Goal: Task Accomplishment & Management: Manage account settings

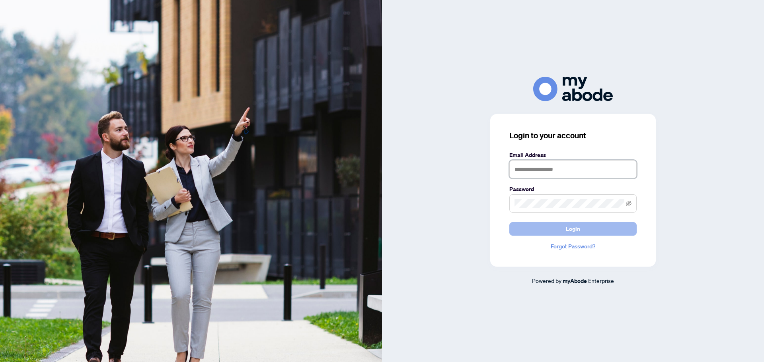
type input "**********"
click at [583, 228] on button "Login" at bounding box center [572, 229] width 127 height 14
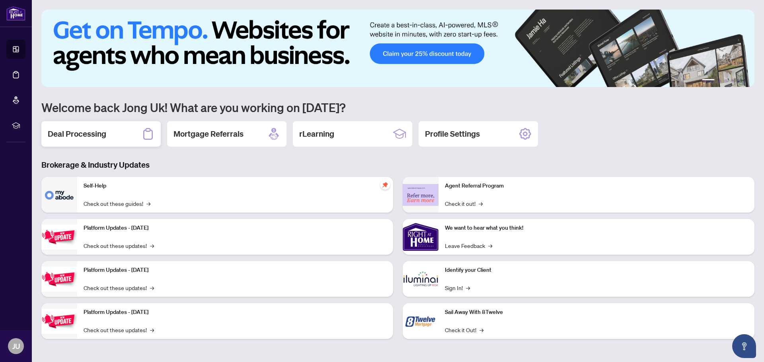
click at [97, 130] on h2 "Deal Processing" at bounding box center [77, 133] width 58 height 11
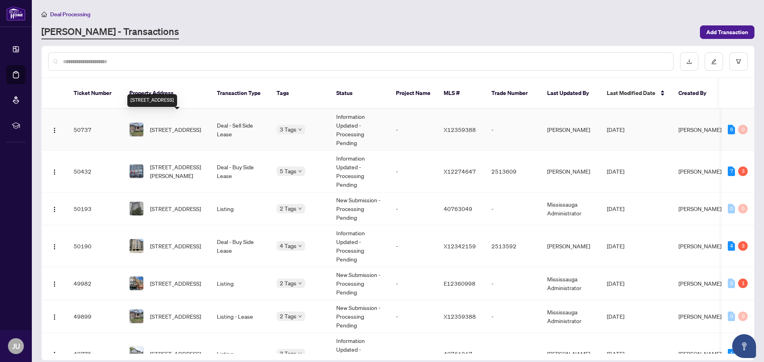
click at [193, 126] on span "85 1 Ave, Cambridge, Ontario N1S 2B4, Canada" at bounding box center [175, 129] width 51 height 9
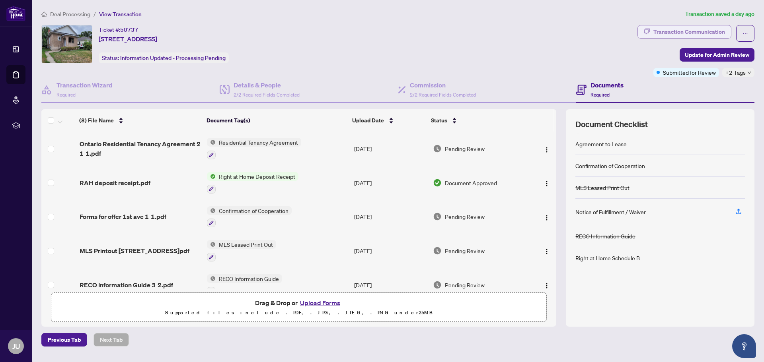
click at [688, 30] on div "Transaction Communication" at bounding box center [689, 31] width 72 height 13
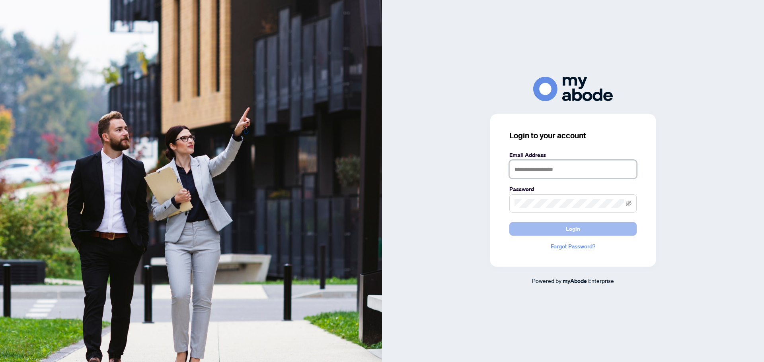
type input "**********"
click at [572, 225] on span "Login" at bounding box center [573, 229] width 14 height 13
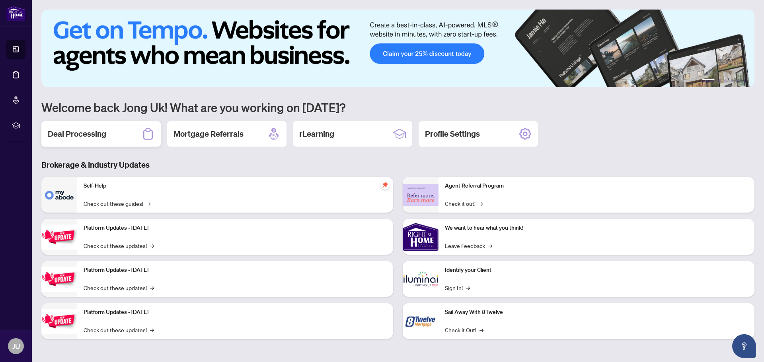
click at [121, 136] on div "Deal Processing" at bounding box center [100, 133] width 119 height 25
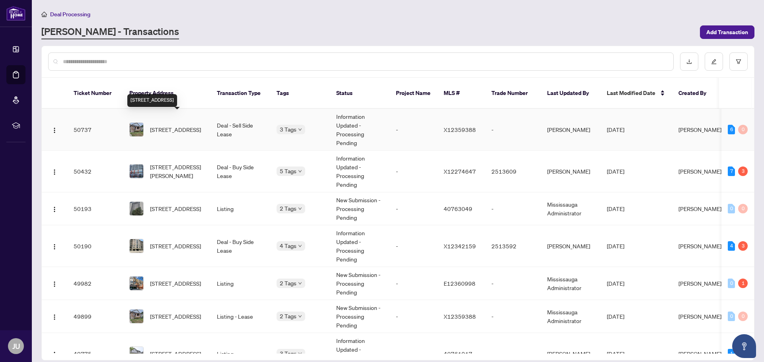
click at [175, 125] on span "85 1 Ave, Cambridge, Ontario N1S 2B4, Canada" at bounding box center [175, 129] width 51 height 9
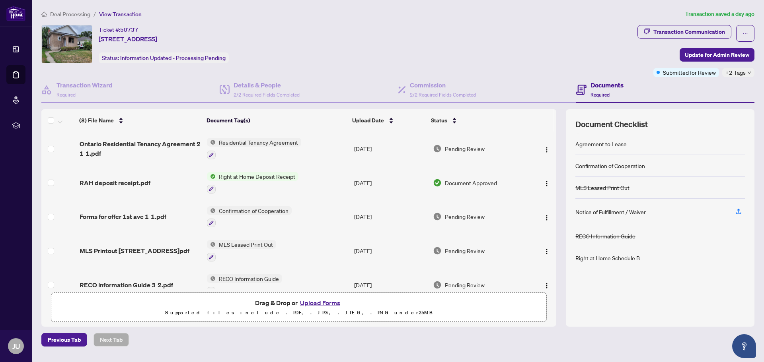
click at [328, 304] on button "Upload Forms" at bounding box center [320, 303] width 45 height 10
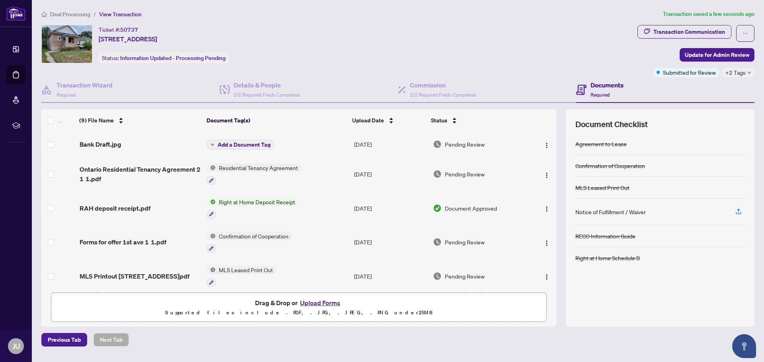
click at [245, 144] on span "Add a Document Tag" at bounding box center [244, 145] width 53 height 6
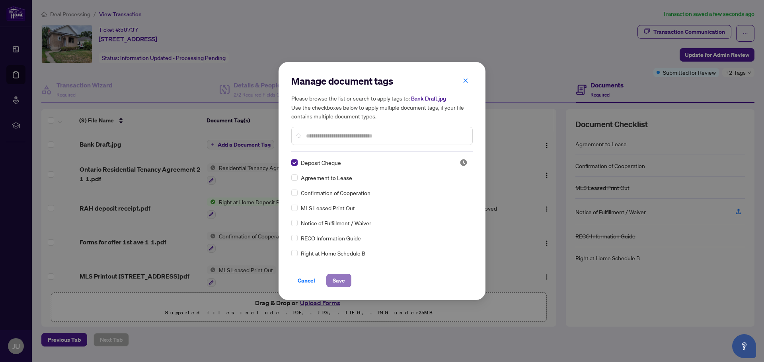
click at [342, 280] on span "Save" at bounding box center [339, 280] width 12 height 13
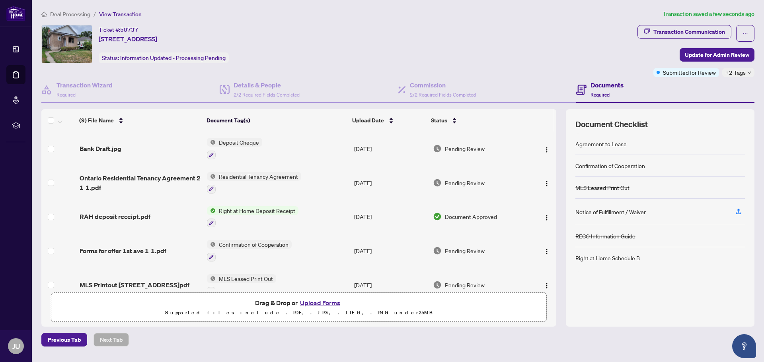
click at [234, 143] on span "Deposit Cheque" at bounding box center [239, 142] width 47 height 9
click at [238, 181] on span "Deposit Cheque" at bounding box center [222, 181] width 47 height 9
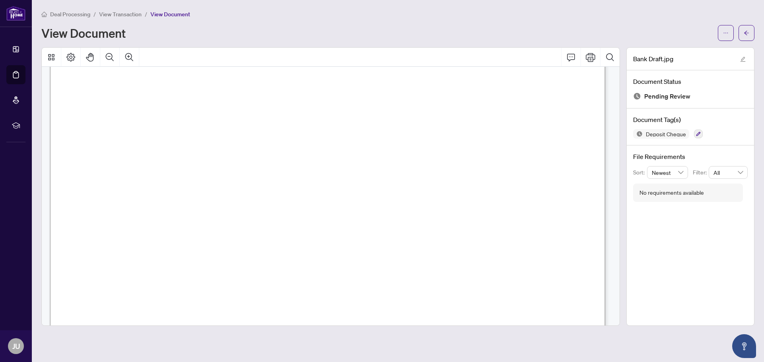
scroll to position [225, 0]
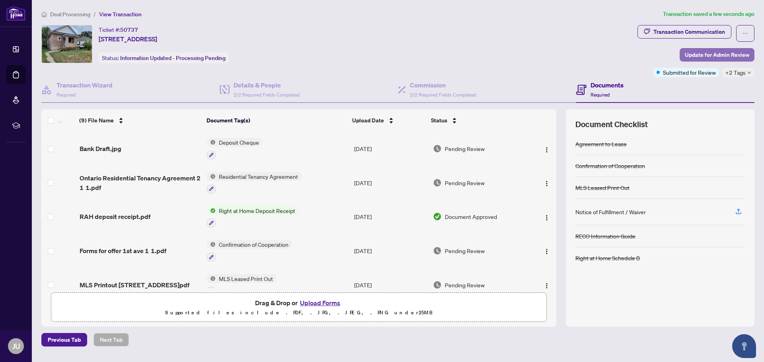
click at [725, 56] on span "Update for Admin Review" at bounding box center [717, 55] width 64 height 13
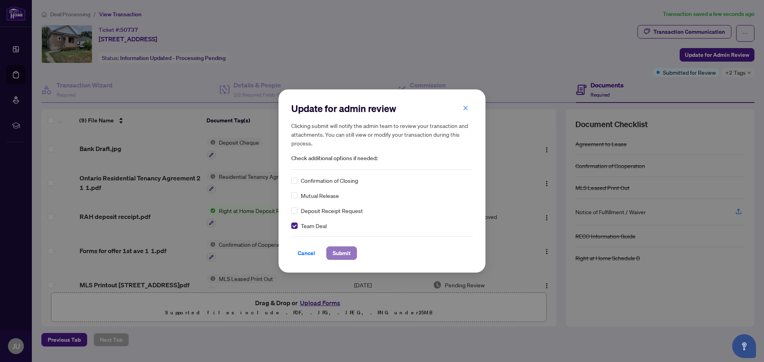
click at [343, 251] on span "Submit" at bounding box center [342, 253] width 18 height 13
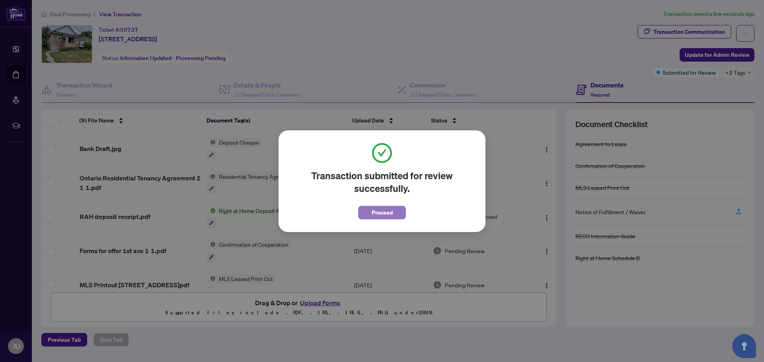
click at [379, 212] on span "Proceed" at bounding box center [382, 212] width 21 height 13
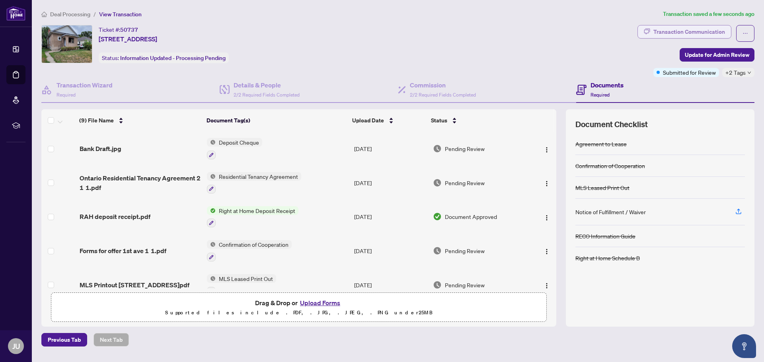
click at [671, 29] on div "Transaction Communication" at bounding box center [689, 31] width 72 height 13
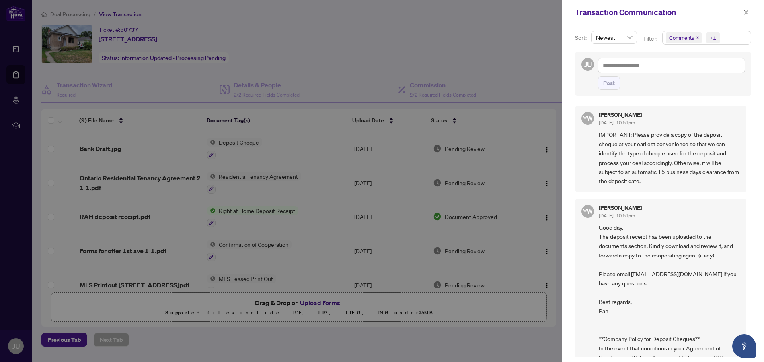
click at [416, 56] on div at bounding box center [382, 181] width 764 height 362
click at [743, 10] on icon "close" at bounding box center [746, 13] width 6 height 6
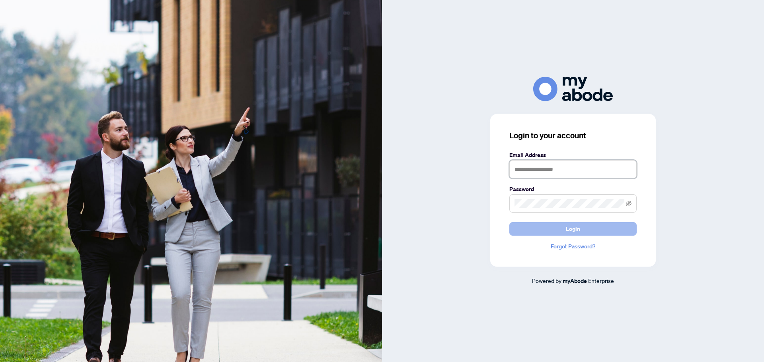
type input "**********"
click at [584, 227] on button "Login" at bounding box center [572, 229] width 127 height 14
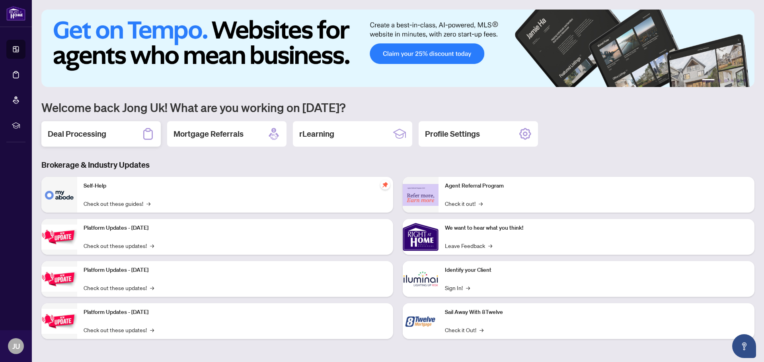
click at [105, 135] on h2 "Deal Processing" at bounding box center [77, 133] width 58 height 11
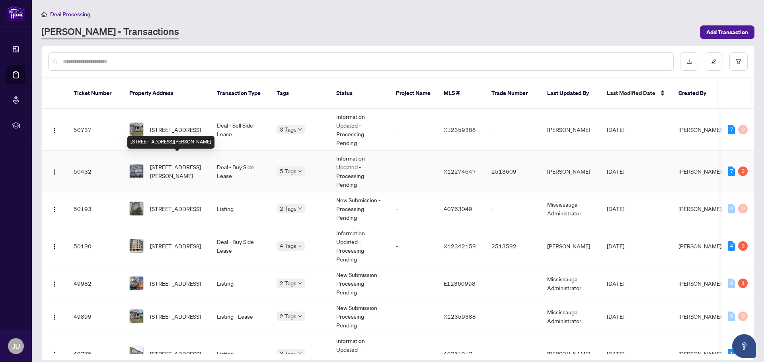
click at [187, 163] on span "511-280 Lester St, Waterloo, Ontario N2L 3W6, Canada" at bounding box center [177, 172] width 54 height 18
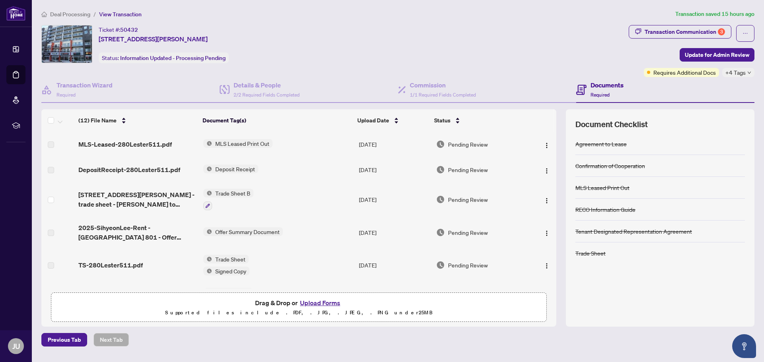
click at [226, 192] on span "Trade Sheet B" at bounding box center [232, 193] width 41 height 9
click at [234, 232] on span "Trade Sheet B" at bounding box center [227, 232] width 88 height 9
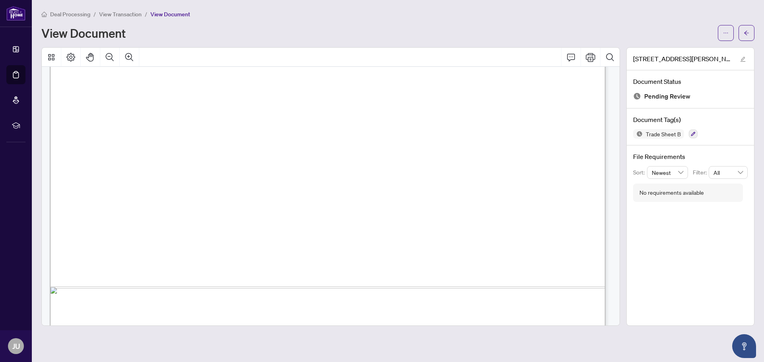
scroll to position [398, 0]
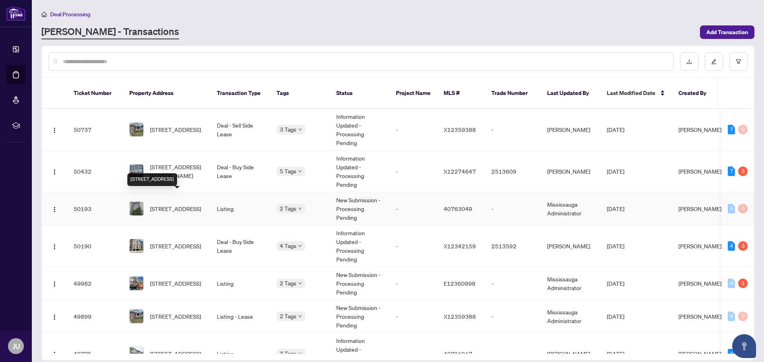
click at [195, 204] on span "[STREET_ADDRESS]" at bounding box center [175, 208] width 51 height 9
click at [191, 242] on span "[STREET_ADDRESS]" at bounding box center [175, 246] width 51 height 9
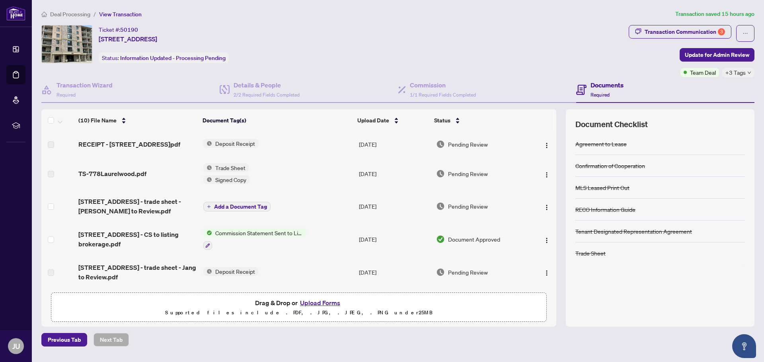
click at [253, 205] on span "Add a Document Tag" at bounding box center [240, 207] width 53 height 6
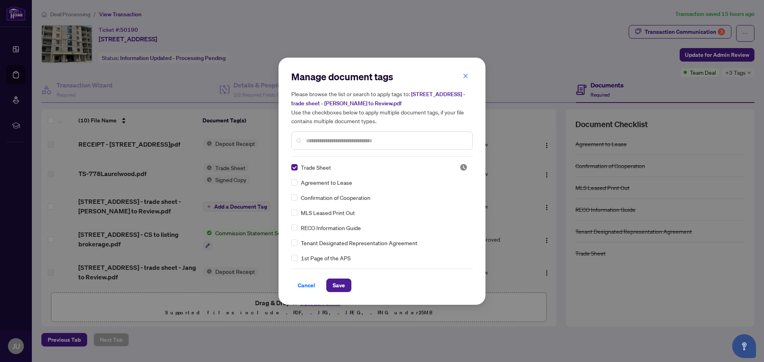
click at [290, 170] on div "Manage document tags Please browse the list or search to apply tags to: 778 LAU…" at bounding box center [381, 181] width 207 height 247
click at [313, 287] on span "Cancel" at bounding box center [307, 285] width 18 height 13
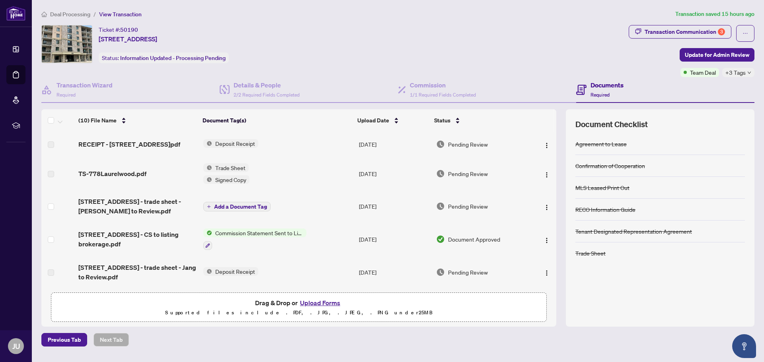
click at [264, 205] on span "Add a Document Tag" at bounding box center [240, 207] width 53 height 6
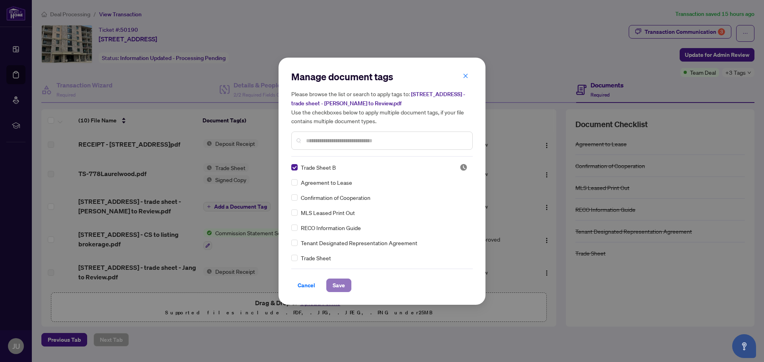
click at [342, 288] on span "Save" at bounding box center [339, 285] width 12 height 13
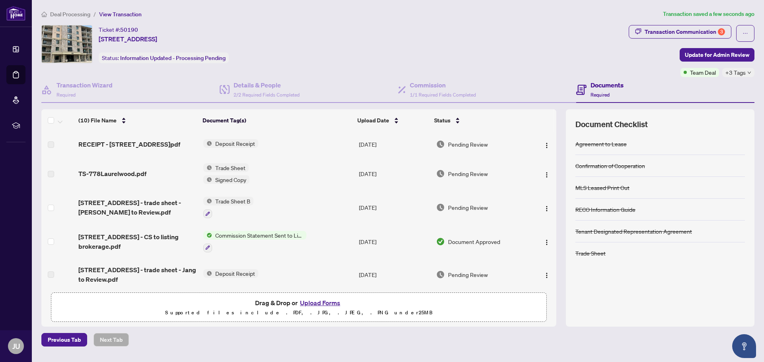
click at [232, 200] on span "Trade Sheet B" at bounding box center [232, 201] width 41 height 9
click at [232, 241] on span "Trade Sheet B" at bounding box center [212, 240] width 41 height 9
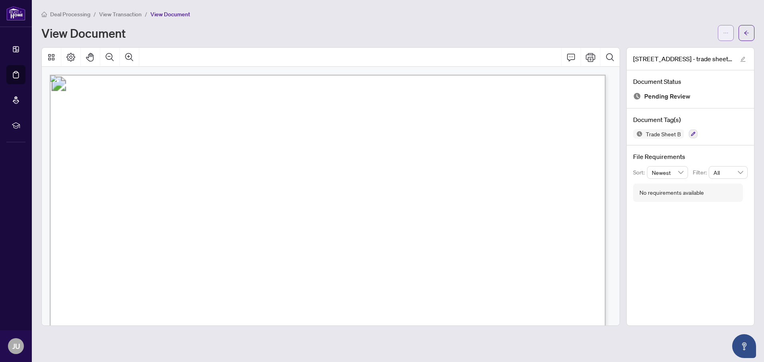
click at [727, 32] on icon "ellipsis" at bounding box center [726, 33] width 6 height 6
click at [681, 49] on span "Download" at bounding box center [697, 50] width 60 height 9
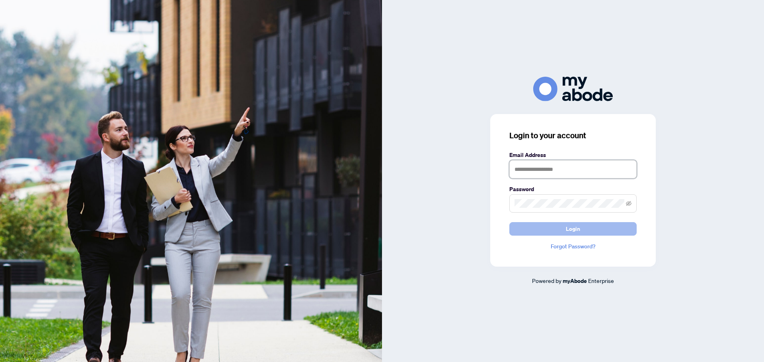
type input "**********"
click at [578, 227] on span "Login" at bounding box center [573, 229] width 14 height 13
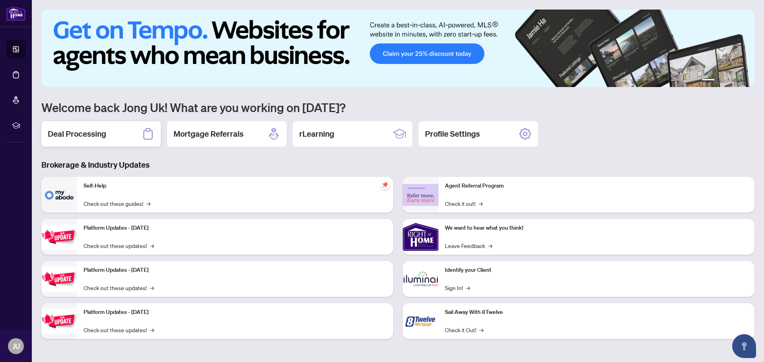
click at [110, 135] on div "Deal Processing" at bounding box center [100, 133] width 119 height 25
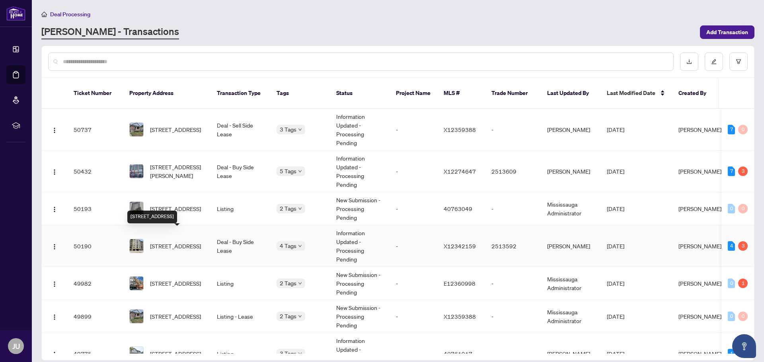
click at [185, 242] on span "[STREET_ADDRESS]" at bounding box center [175, 246] width 51 height 9
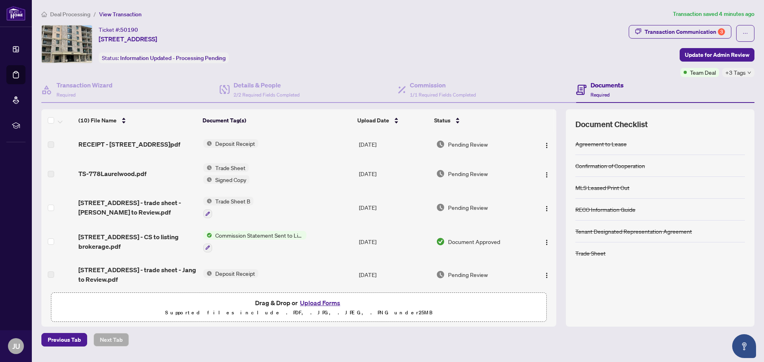
click at [323, 301] on button "Upload Forms" at bounding box center [320, 303] width 45 height 10
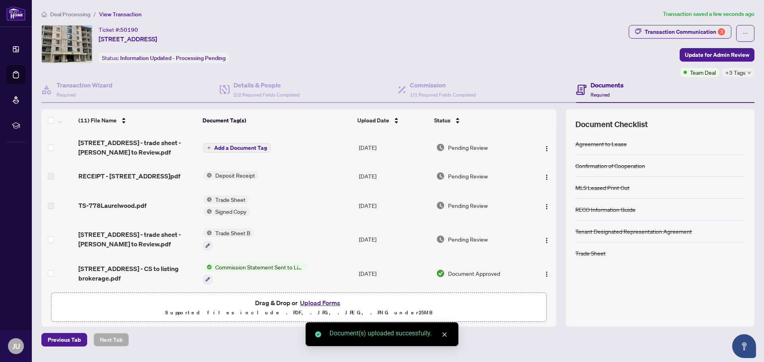
click at [255, 146] on span "Add a Document Tag" at bounding box center [240, 148] width 53 height 6
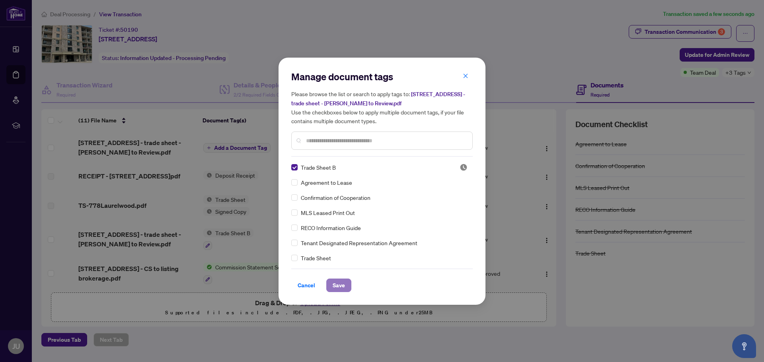
click at [341, 284] on span "Save" at bounding box center [339, 285] width 12 height 13
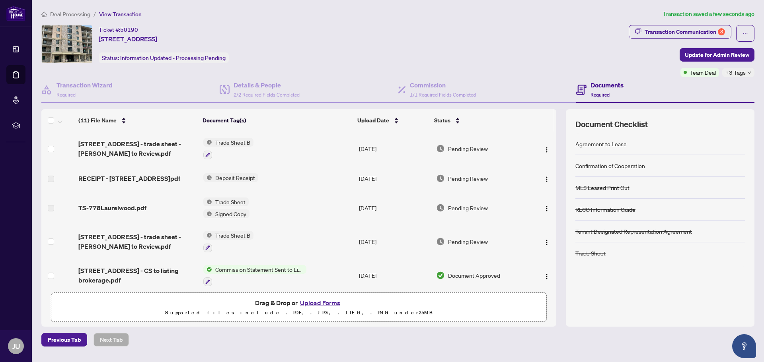
click at [239, 140] on span "Trade Sheet B" at bounding box center [232, 142] width 41 height 9
click at [232, 181] on span "Trade Sheet B" at bounding box center [212, 181] width 41 height 9
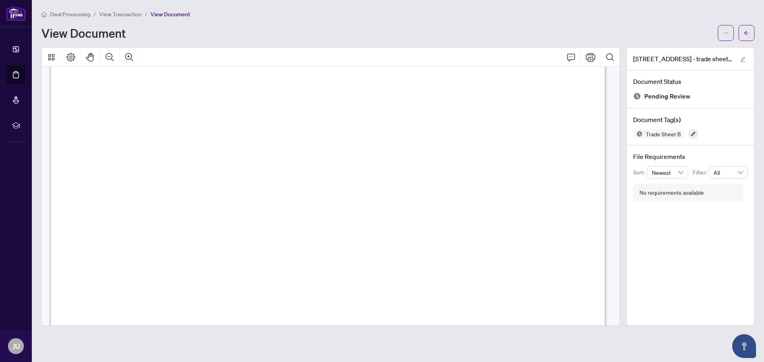
scroll to position [80, 0]
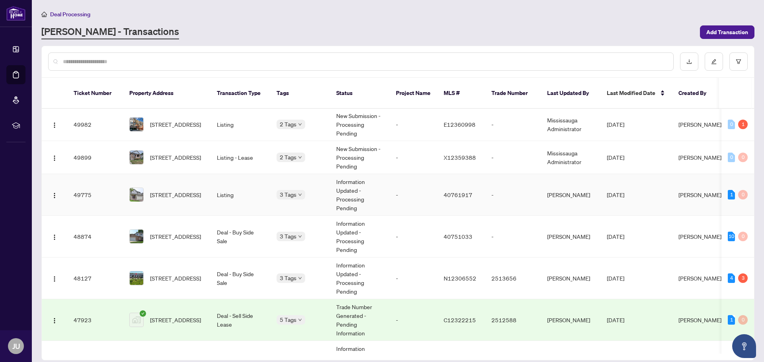
scroll to position [199, 0]
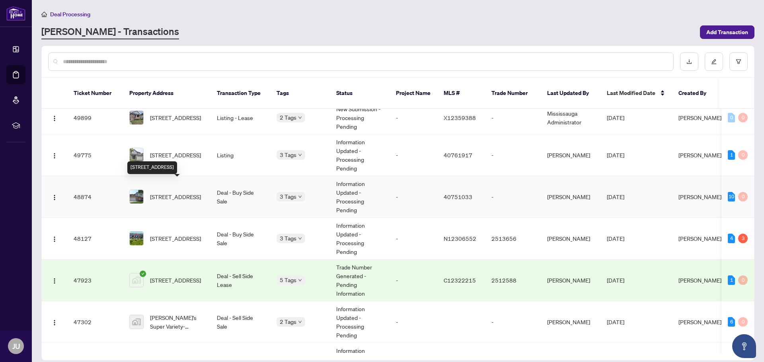
click at [182, 193] on span "[STREET_ADDRESS]" at bounding box center [175, 197] width 51 height 9
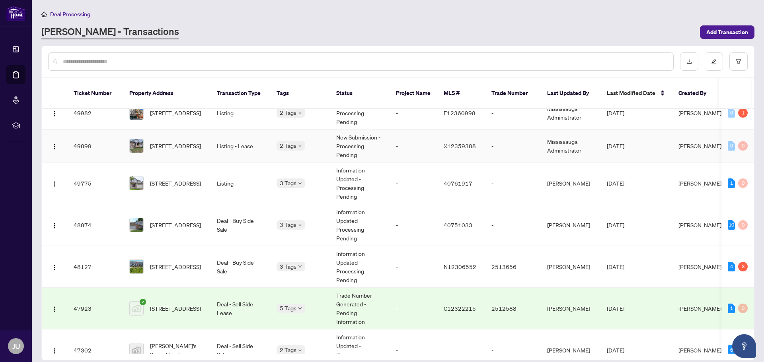
scroll to position [199, 0]
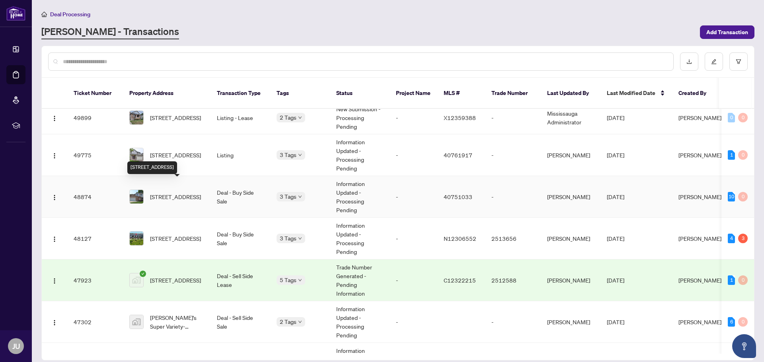
click at [193, 193] on span "[STREET_ADDRESS]" at bounding box center [175, 197] width 51 height 9
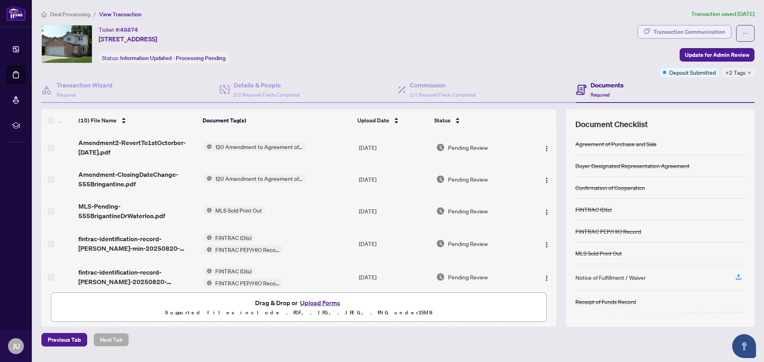
click at [681, 34] on div "Transaction Communication" at bounding box center [689, 31] width 72 height 13
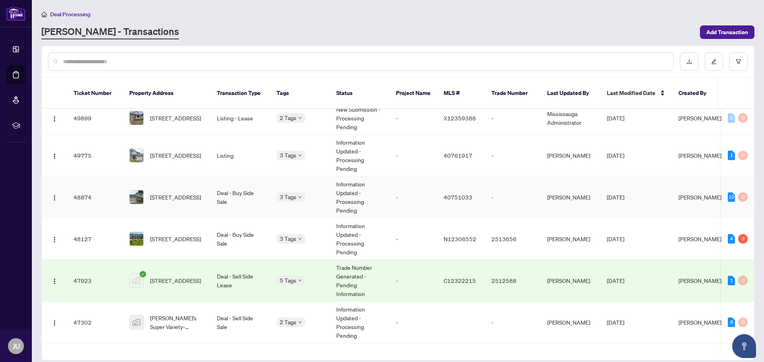
scroll to position [199, 0]
click at [184, 234] on span "[STREET_ADDRESS]" at bounding box center [175, 238] width 51 height 9
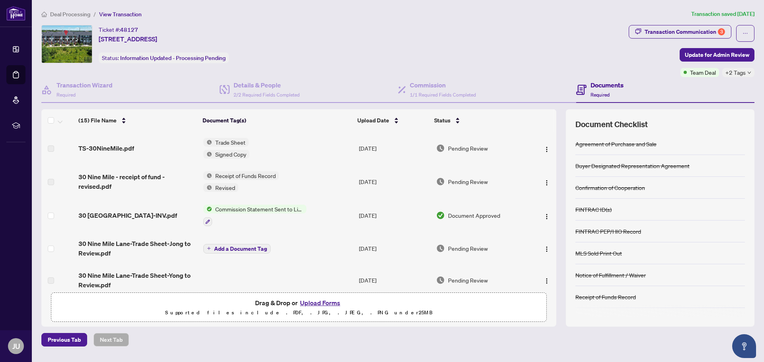
click at [239, 140] on span "Trade Sheet" at bounding box center [230, 142] width 37 height 9
click at [213, 181] on span "Trade Sheet" at bounding box center [210, 181] width 37 height 9
click at [293, 134] on td "Trade Sheet Signed Copy" at bounding box center [278, 148] width 156 height 33
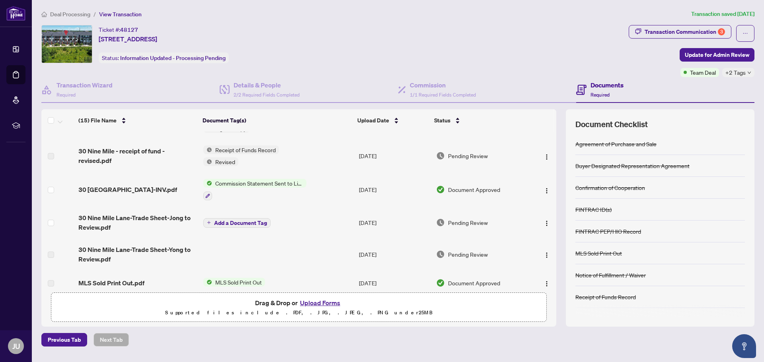
scroll to position [40, 0]
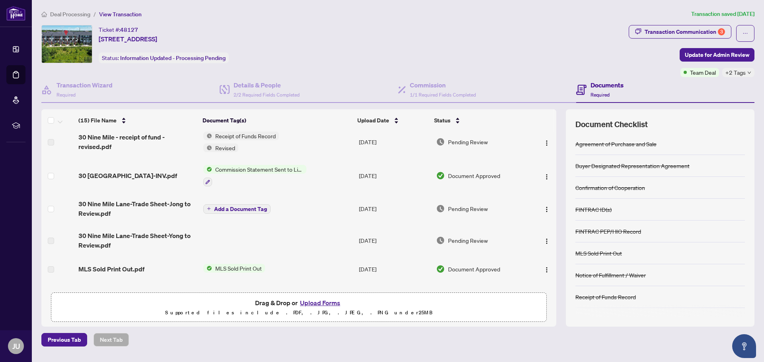
click at [242, 208] on span "Add a Document Tag" at bounding box center [240, 209] width 53 height 6
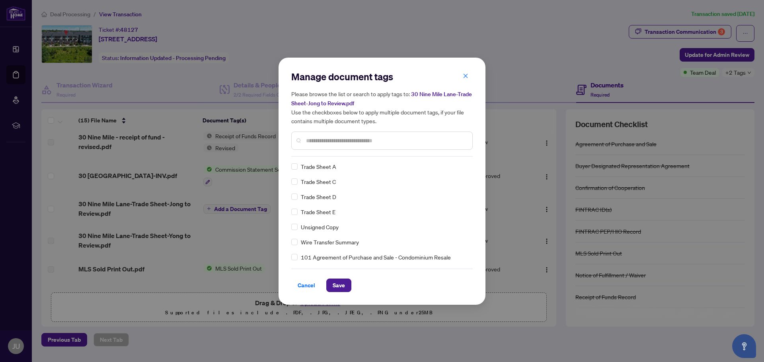
scroll to position [1, 0]
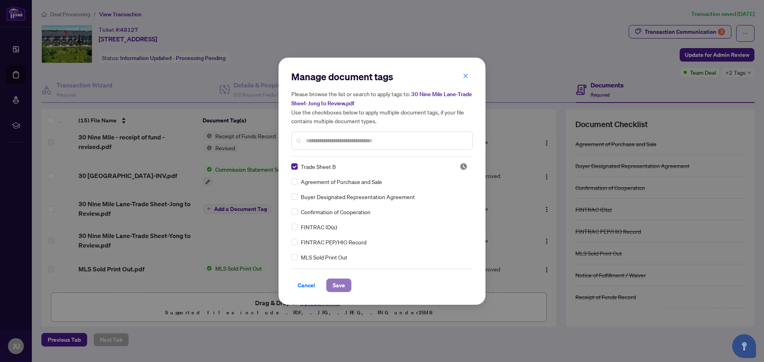
click at [340, 287] on span "Save" at bounding box center [339, 285] width 12 height 13
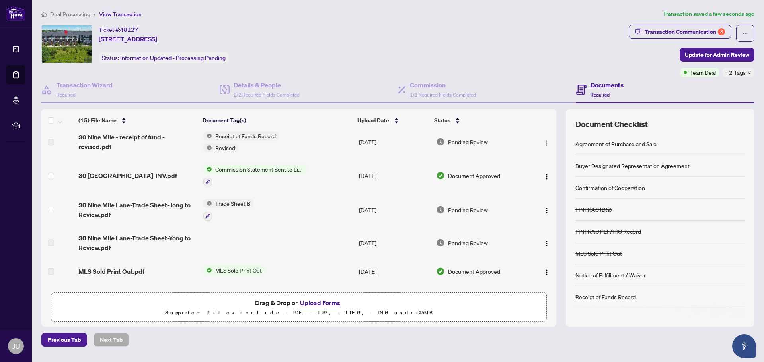
click at [240, 201] on span "Trade Sheet B" at bounding box center [232, 203] width 41 height 9
click at [249, 243] on span "Trade Sheet B" at bounding box center [227, 242] width 88 height 9
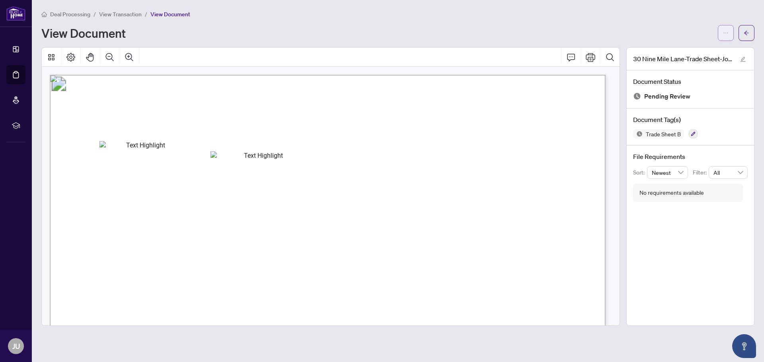
click at [726, 31] on icon "ellipsis" at bounding box center [726, 33] width 6 height 6
click at [685, 49] on span "Download" at bounding box center [697, 50] width 60 height 9
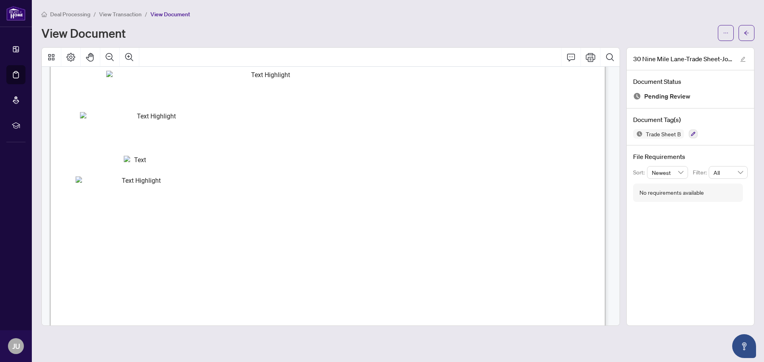
scroll to position [318, 0]
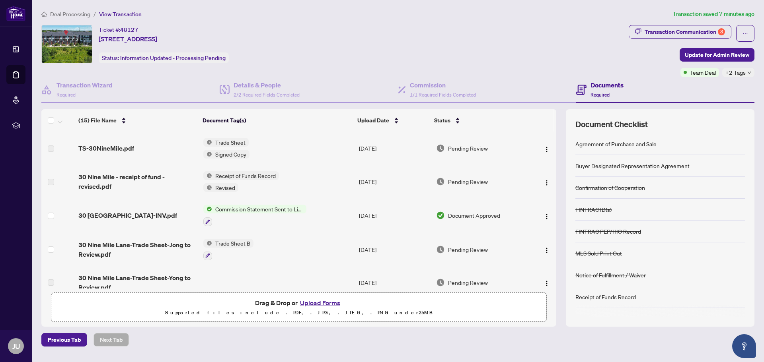
click at [319, 302] on button "Upload Forms" at bounding box center [320, 303] width 45 height 10
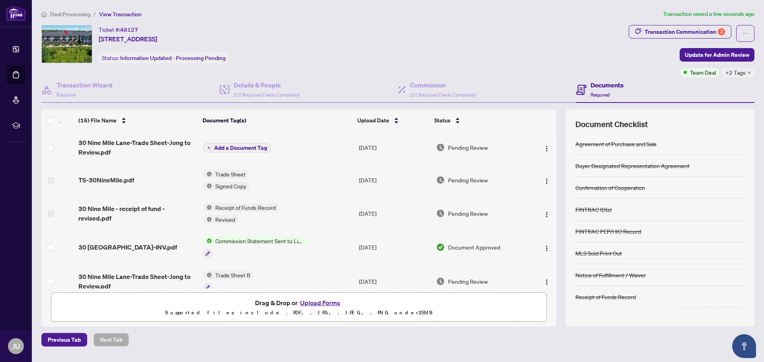
click at [252, 146] on span "Add a Document Tag" at bounding box center [240, 148] width 53 height 6
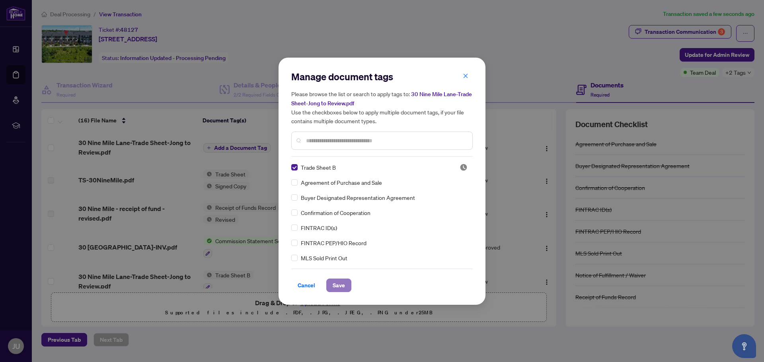
click at [341, 284] on span "Save" at bounding box center [339, 285] width 12 height 13
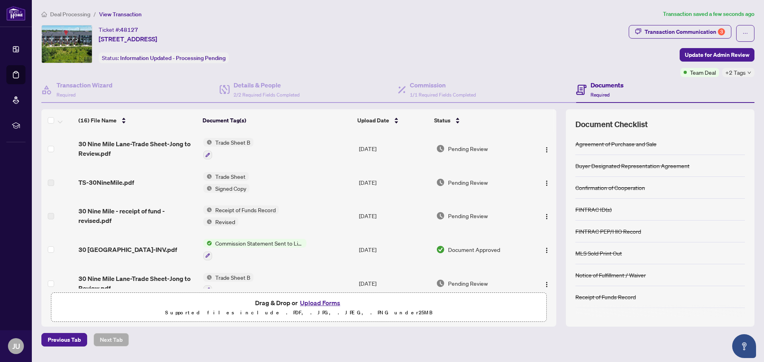
click at [238, 141] on span "Trade Sheet B" at bounding box center [232, 142] width 41 height 9
click at [235, 181] on span "Trade Sheet B" at bounding box center [227, 181] width 88 height 9
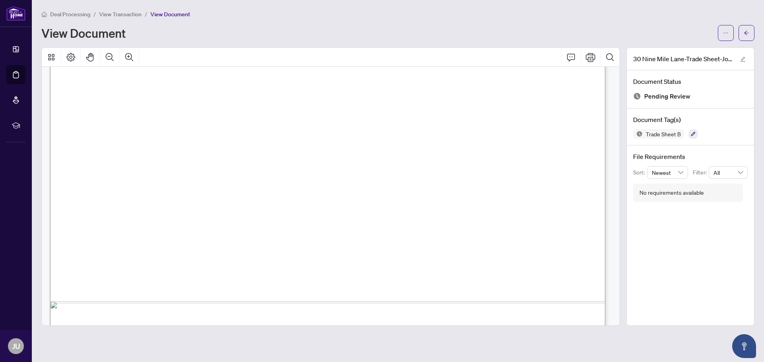
scroll to position [317, 0]
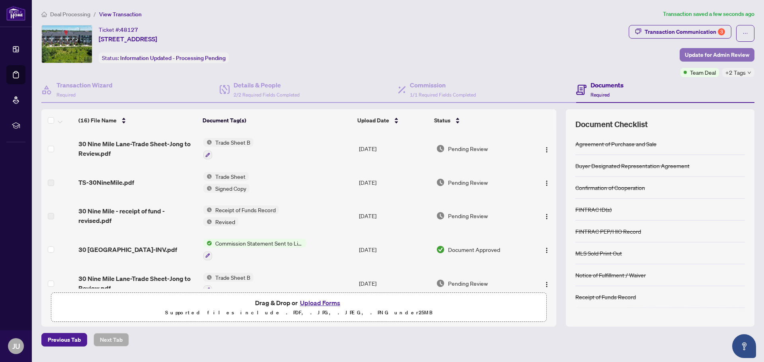
click at [720, 55] on span "Update for Admin Review" at bounding box center [717, 55] width 64 height 13
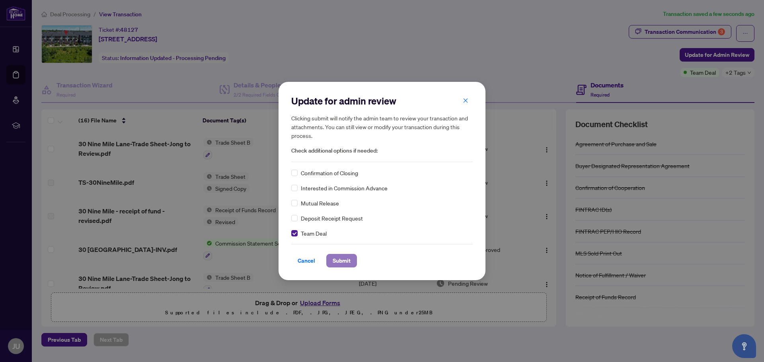
click at [349, 259] on span "Submit" at bounding box center [342, 261] width 18 height 13
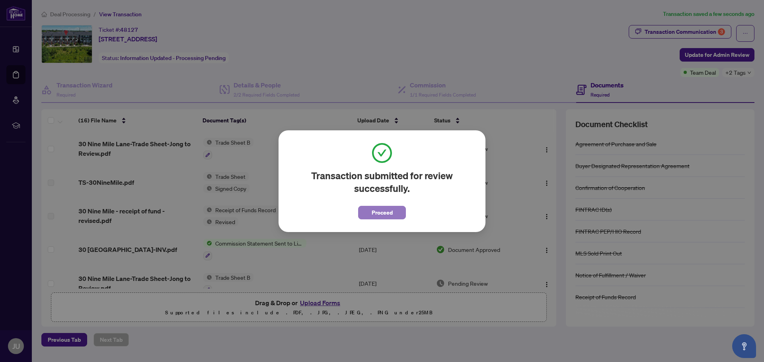
click at [388, 209] on span "Proceed" at bounding box center [382, 212] width 21 height 13
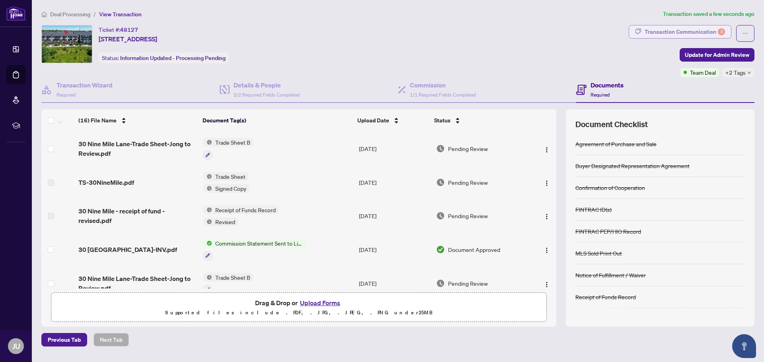
click at [687, 27] on div "Transaction Communication 3" at bounding box center [684, 31] width 80 height 13
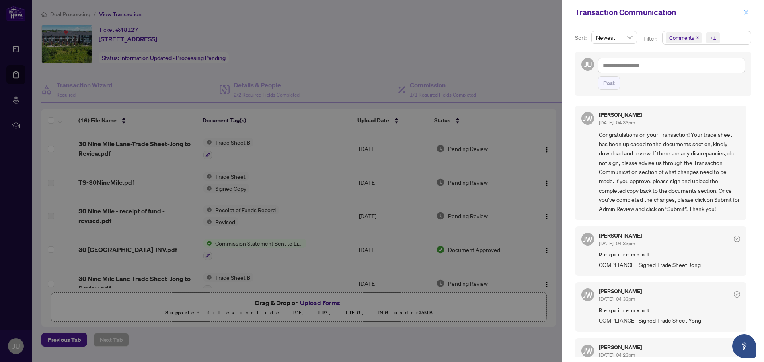
click at [745, 12] on icon "close" at bounding box center [746, 12] width 4 height 4
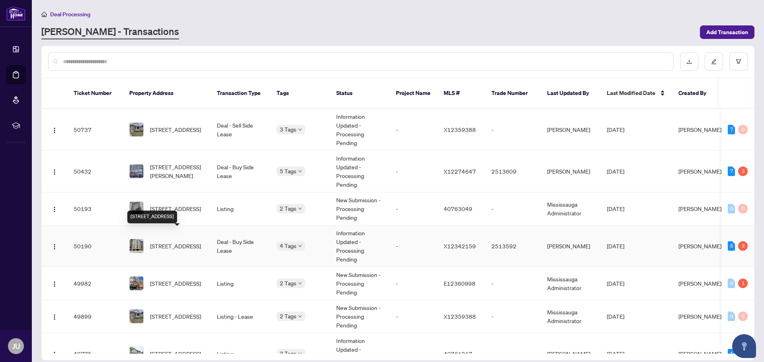
click at [201, 242] on span "[STREET_ADDRESS]" at bounding box center [175, 246] width 51 height 9
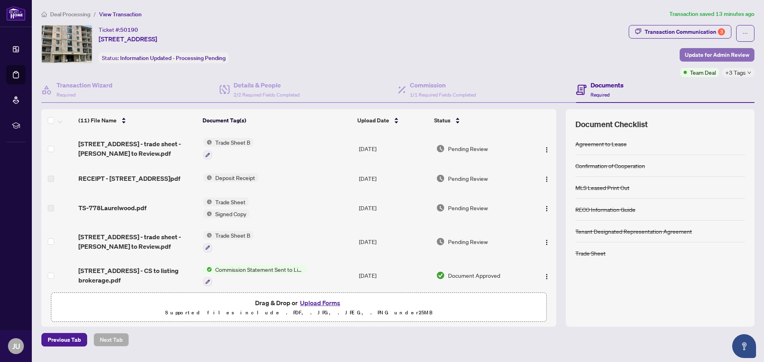
click at [720, 53] on span "Update for Admin Review" at bounding box center [717, 55] width 64 height 13
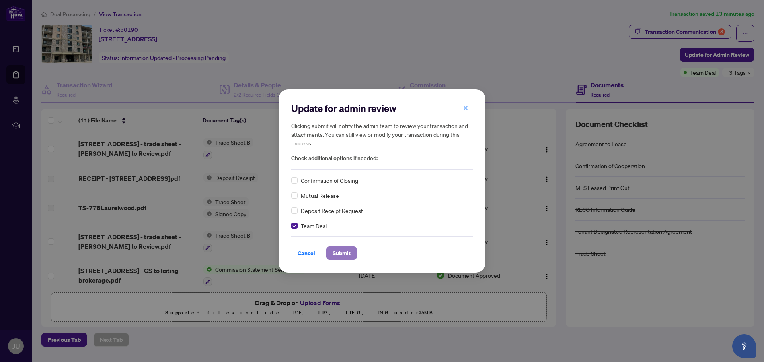
click at [342, 252] on span "Submit" at bounding box center [342, 253] width 18 height 13
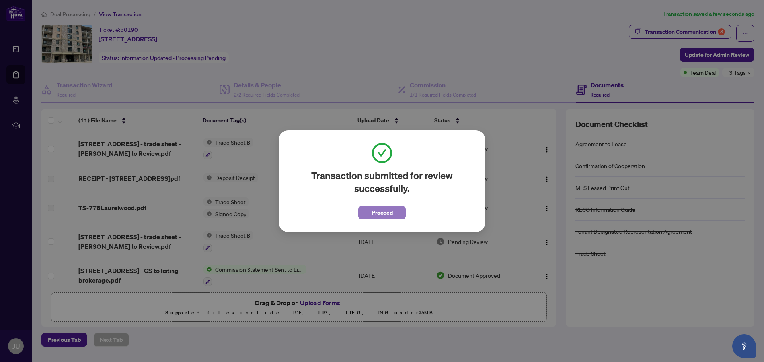
click at [386, 211] on span "Proceed" at bounding box center [382, 212] width 21 height 13
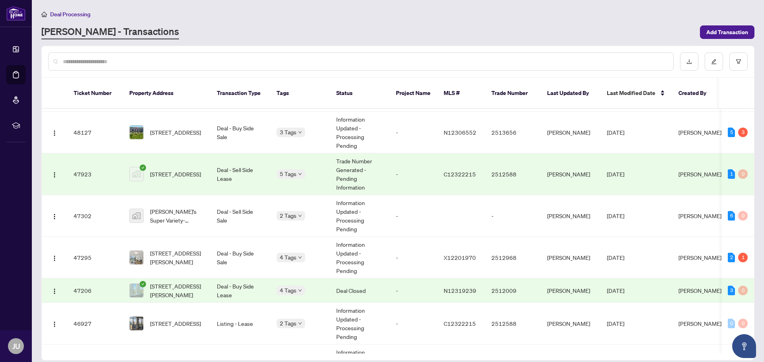
scroll to position [318, 0]
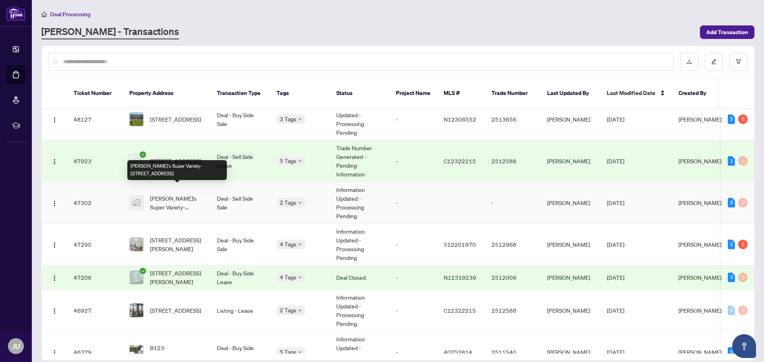
click at [186, 194] on span "[PERSON_NAME]'s Super Variety-[STREET_ADDRESS]" at bounding box center [177, 203] width 54 height 18
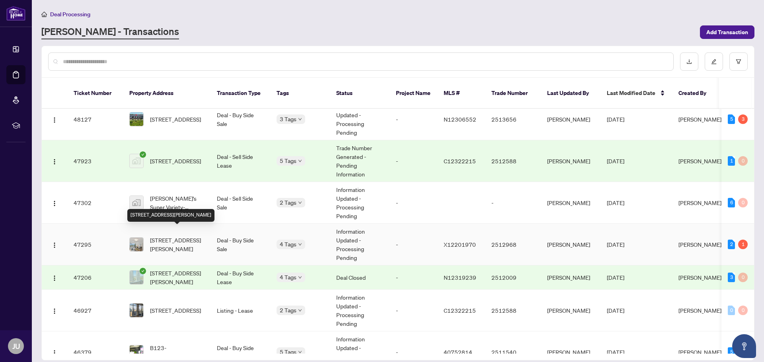
click at [190, 237] on span "[STREET_ADDRESS][PERSON_NAME]" at bounding box center [177, 245] width 54 height 18
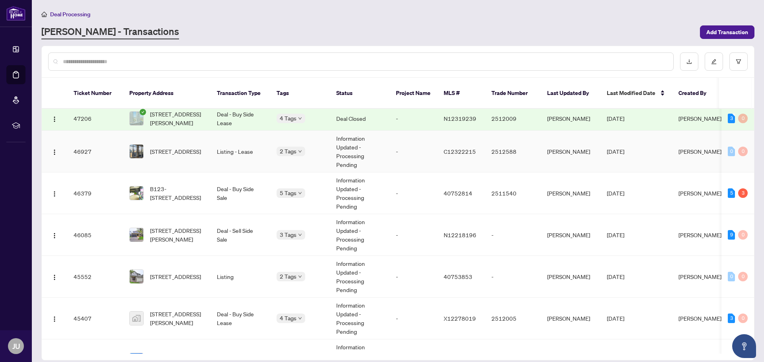
scroll to position [517, 0]
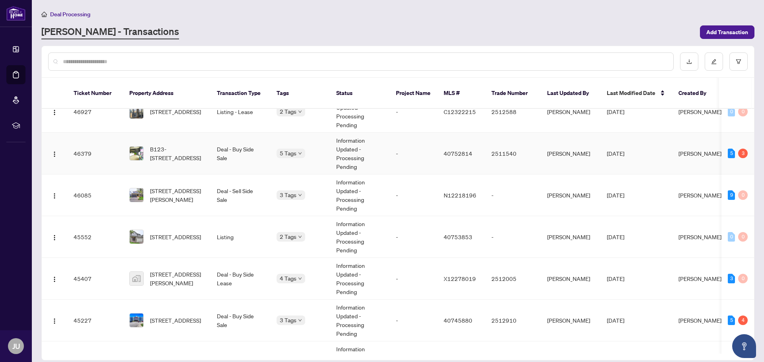
click at [139, 147] on img at bounding box center [137, 154] width 14 height 14
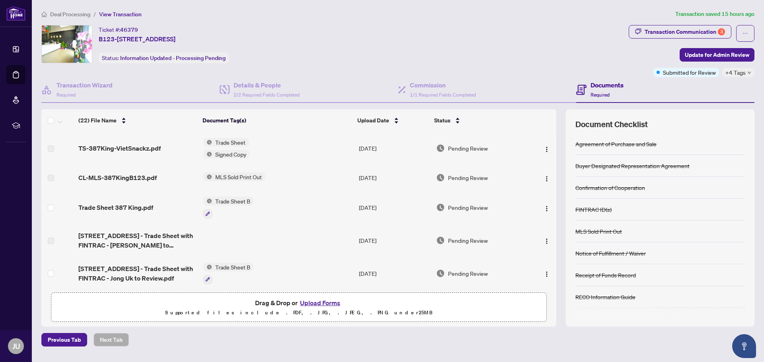
click at [237, 202] on span "Trade Sheet B" at bounding box center [232, 201] width 41 height 9
click at [234, 241] on span "Trade Sheet B" at bounding box center [227, 240] width 88 height 9
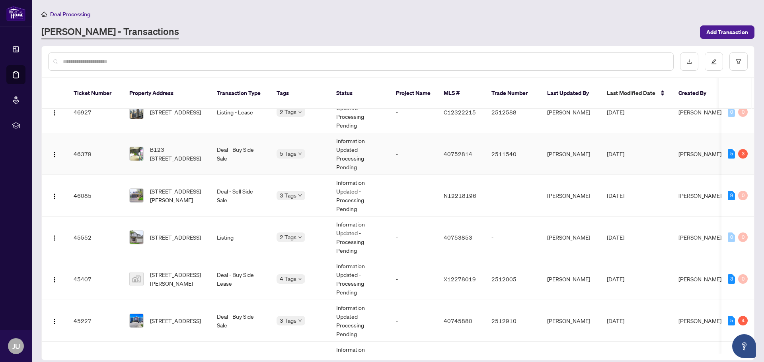
scroll to position [517, 0]
click at [185, 188] on span "[STREET_ADDRESS][PERSON_NAME]" at bounding box center [177, 196] width 54 height 18
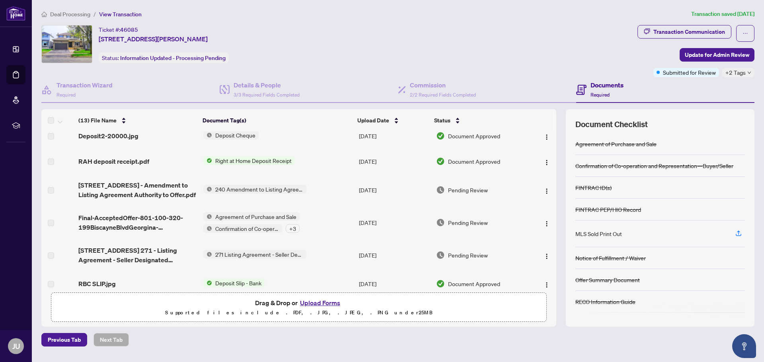
scroll to position [234, 0]
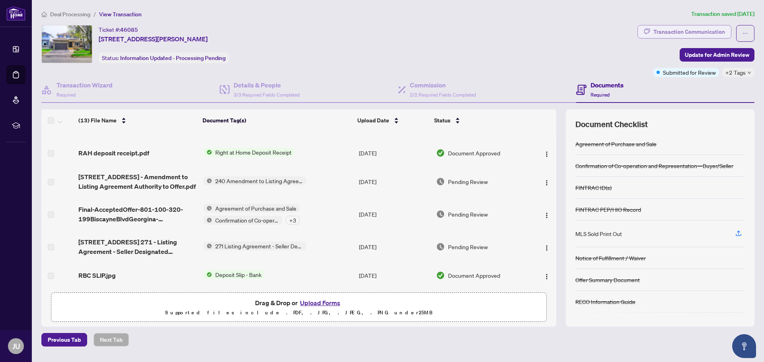
click at [699, 32] on div "Transaction Communication" at bounding box center [689, 31] width 72 height 13
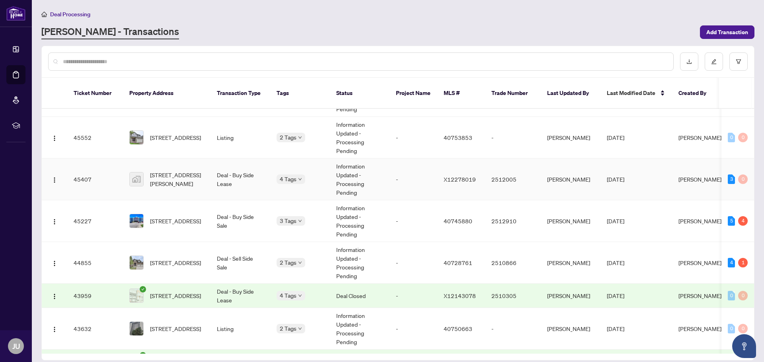
scroll to position [629, 0]
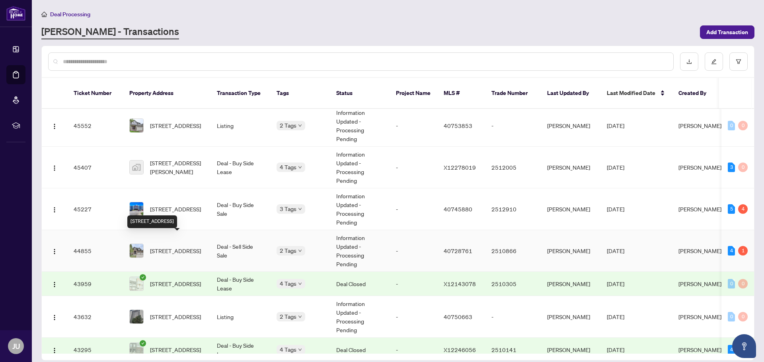
click at [189, 247] on span "[STREET_ADDRESS]" at bounding box center [175, 251] width 51 height 9
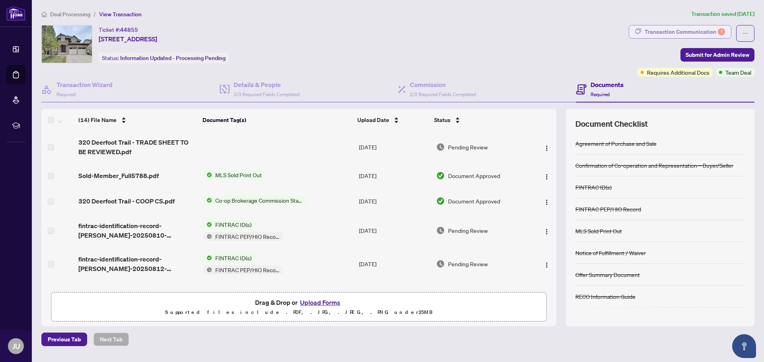
click at [686, 30] on div "Transaction Communication 1" at bounding box center [684, 31] width 80 height 13
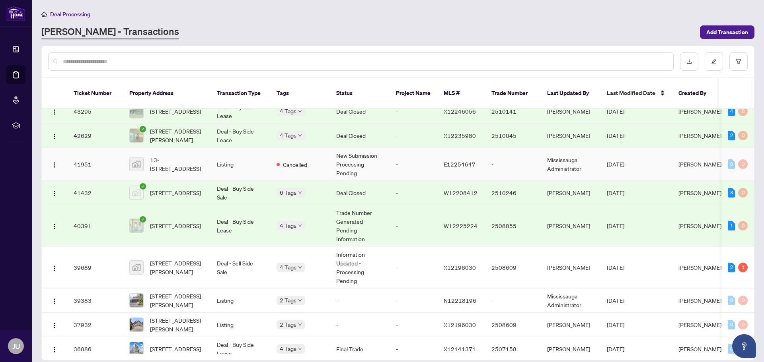
scroll to position [907, 0]
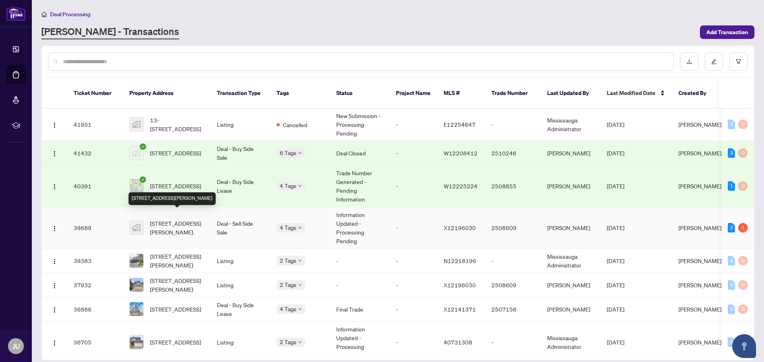
click at [183, 219] on span "[STREET_ADDRESS][PERSON_NAME]" at bounding box center [177, 228] width 54 height 18
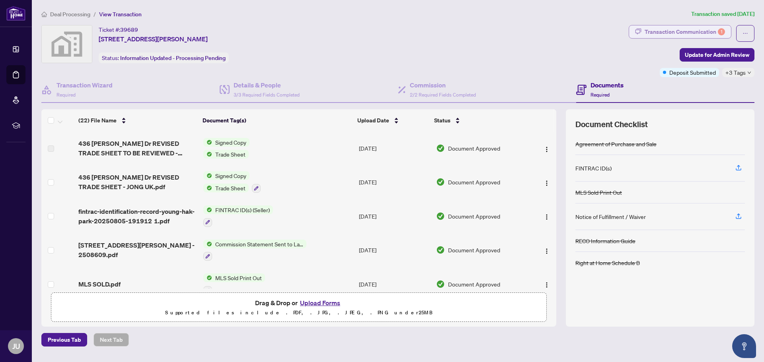
click at [673, 31] on div "Transaction Communication 1" at bounding box center [684, 31] width 80 height 13
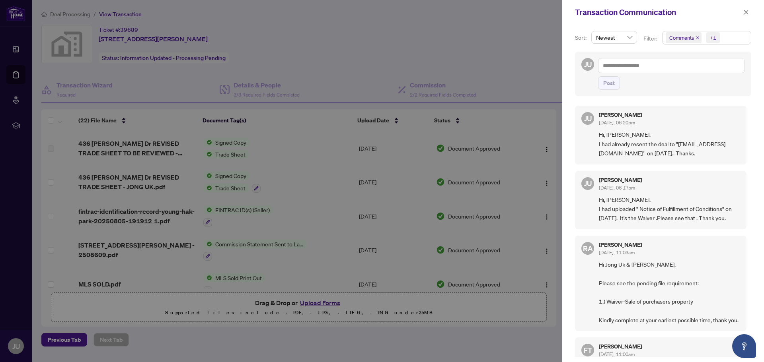
click at [724, 80] on div "Post" at bounding box center [671, 83] width 147 height 14
click at [747, 9] on span "button" at bounding box center [746, 12] width 6 height 13
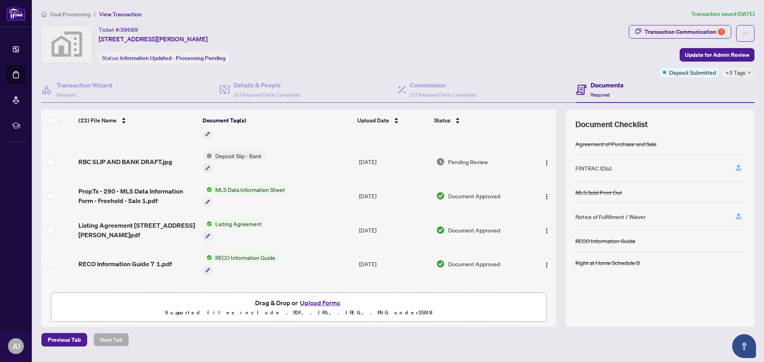
scroll to position [344, 0]
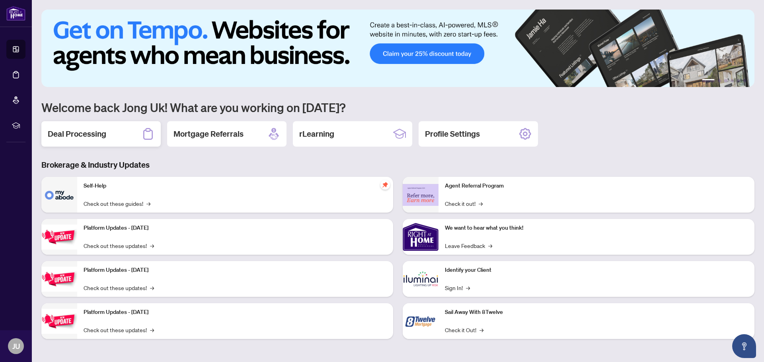
click at [115, 137] on div "Deal Processing" at bounding box center [100, 133] width 119 height 25
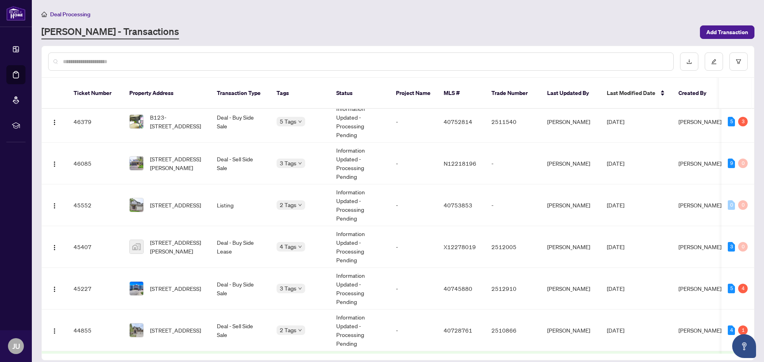
scroll to position [589, 0]
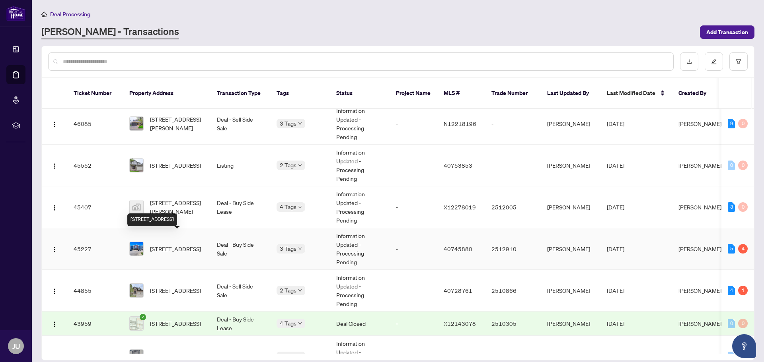
click at [186, 245] on span "[STREET_ADDRESS]" at bounding box center [175, 249] width 51 height 9
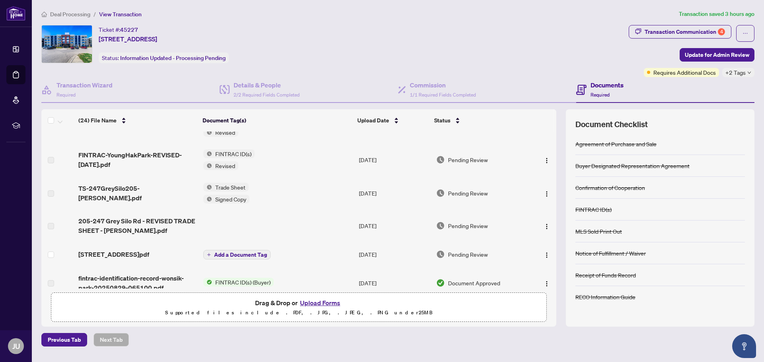
scroll to position [40, 0]
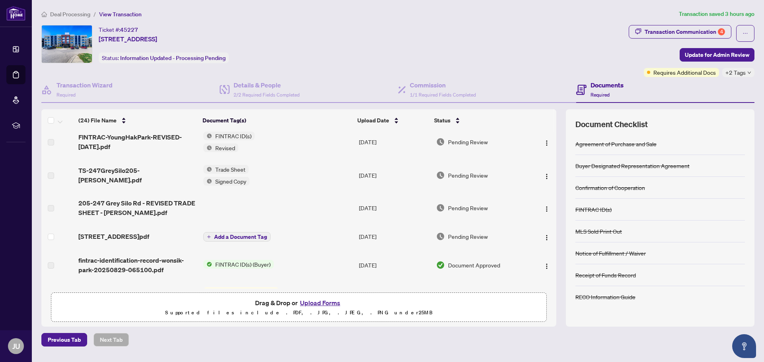
click at [232, 240] on span "Add a Document Tag" at bounding box center [240, 237] width 53 height 6
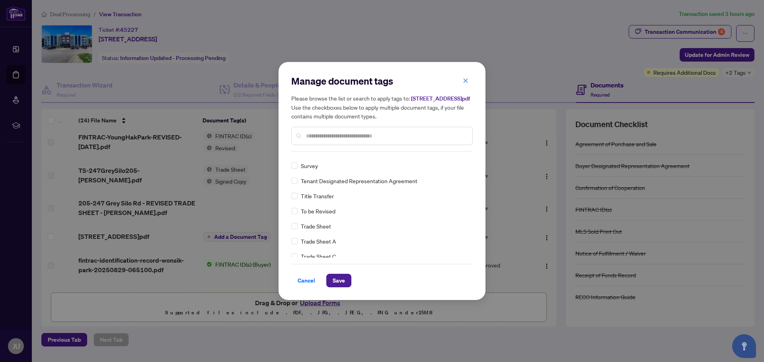
scroll to position [0, 0]
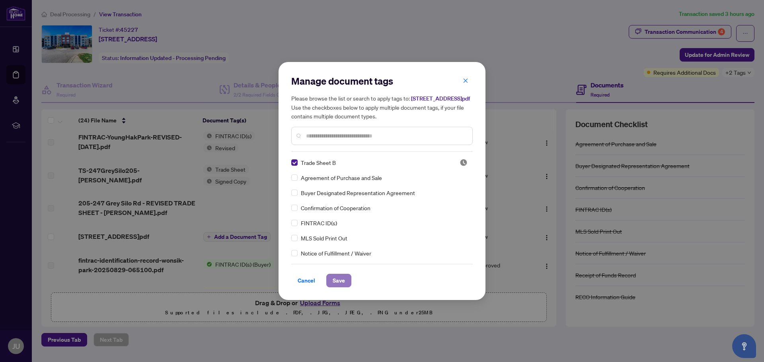
click at [337, 287] on span "Save" at bounding box center [339, 280] width 12 height 13
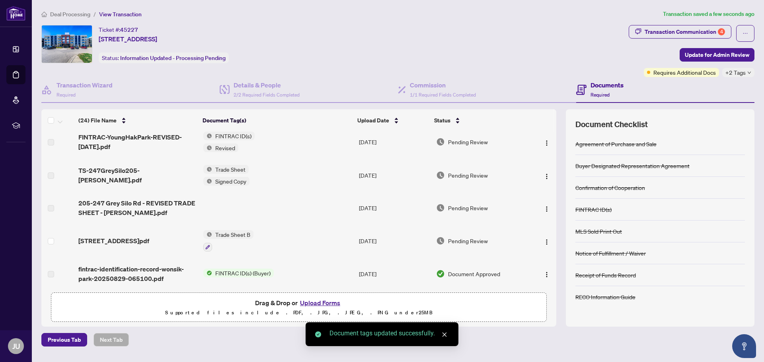
click at [242, 232] on span "Trade Sheet B" at bounding box center [232, 234] width 41 height 9
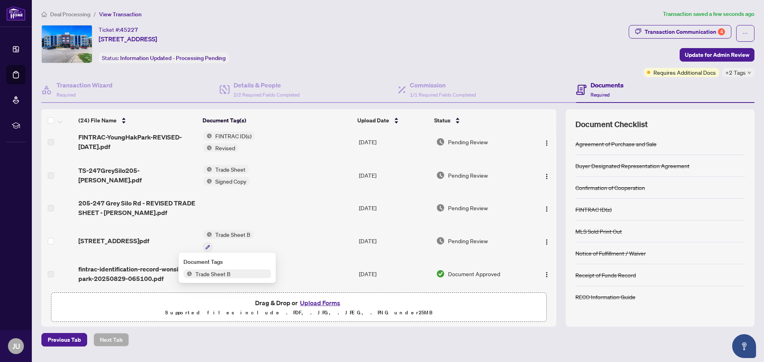
click at [241, 275] on span "Trade Sheet B" at bounding box center [227, 274] width 88 height 9
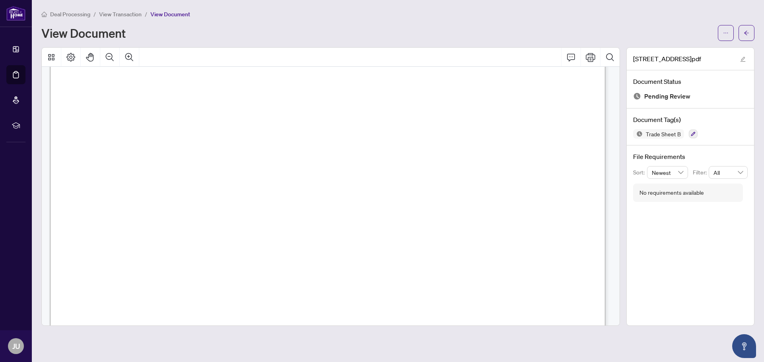
scroll to position [398, 0]
click at [724, 32] on icon "ellipsis" at bounding box center [726, 33] width 6 height 6
click at [677, 49] on span "Download" at bounding box center [697, 50] width 60 height 9
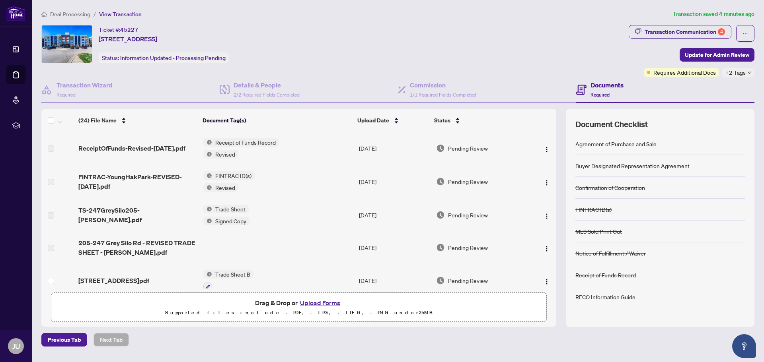
click at [325, 302] on button "Upload Forms" at bounding box center [320, 303] width 45 height 10
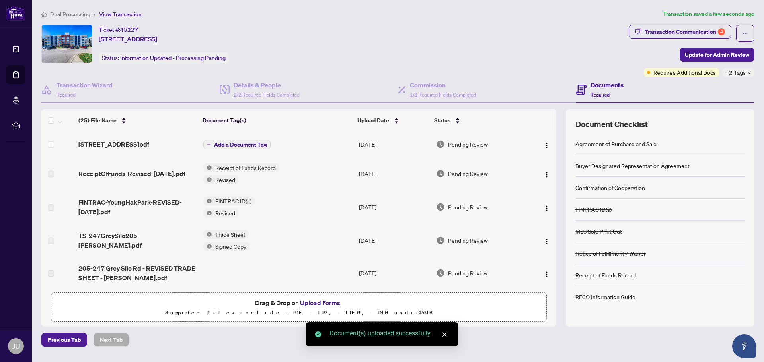
click at [252, 147] on span "Add a Document Tag" at bounding box center [240, 145] width 53 height 6
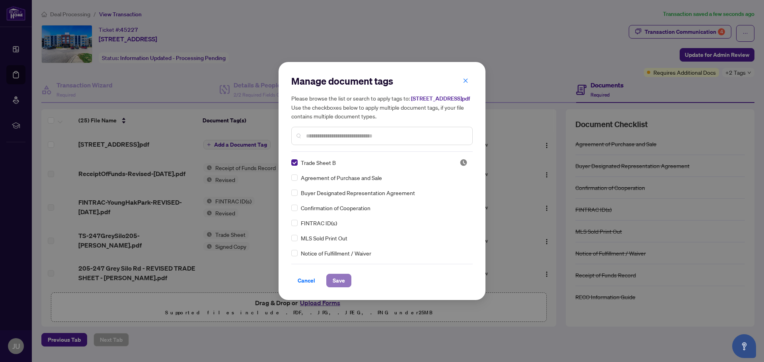
click at [342, 284] on span "Save" at bounding box center [339, 280] width 12 height 13
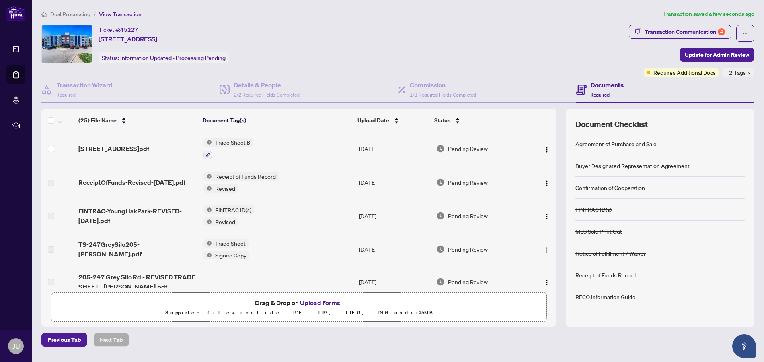
click at [231, 141] on span "Trade Sheet B" at bounding box center [232, 142] width 41 height 9
click at [227, 182] on span "Trade Sheet B" at bounding box center [212, 181] width 41 height 9
click at [715, 55] on span "Update for Admin Review" at bounding box center [717, 55] width 64 height 13
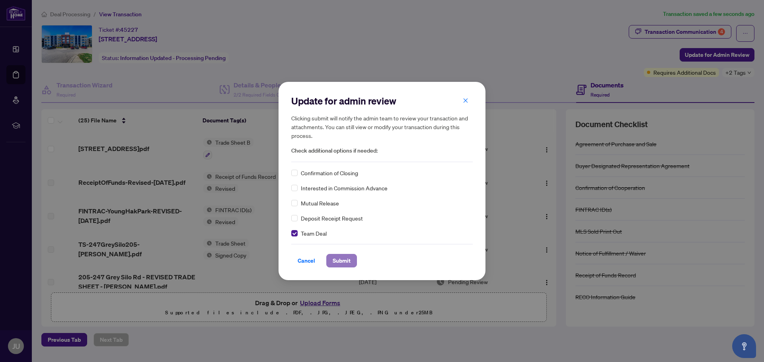
click at [344, 262] on span "Submit" at bounding box center [342, 261] width 18 height 13
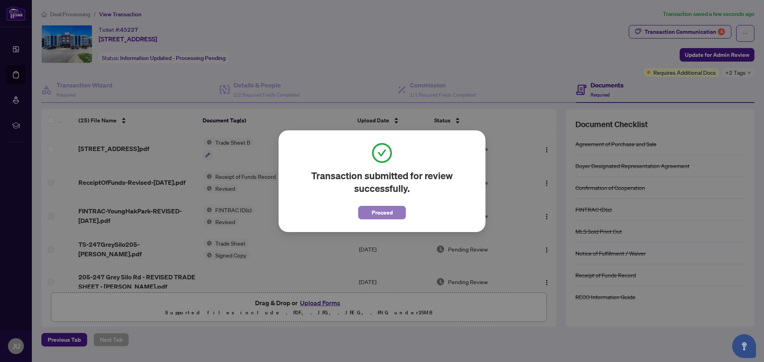
click at [381, 209] on span "Proceed" at bounding box center [382, 212] width 21 height 13
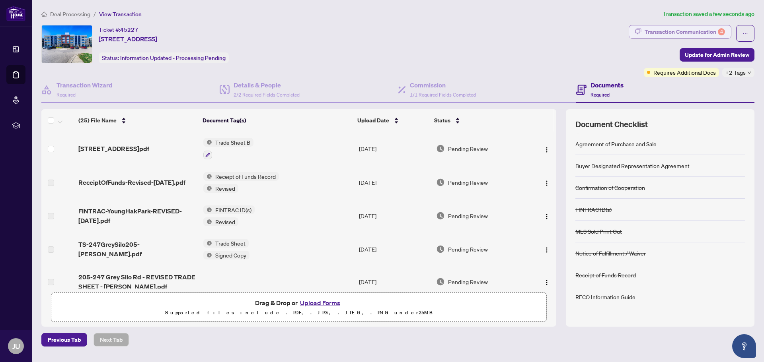
click at [673, 33] on div "Transaction Communication 4" at bounding box center [684, 31] width 80 height 13
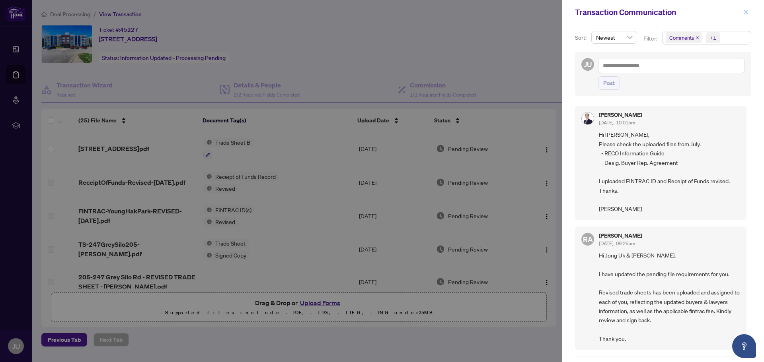
click at [747, 11] on icon "close" at bounding box center [746, 12] width 4 height 4
